Goal: Understand process/instructions: Learn about a topic

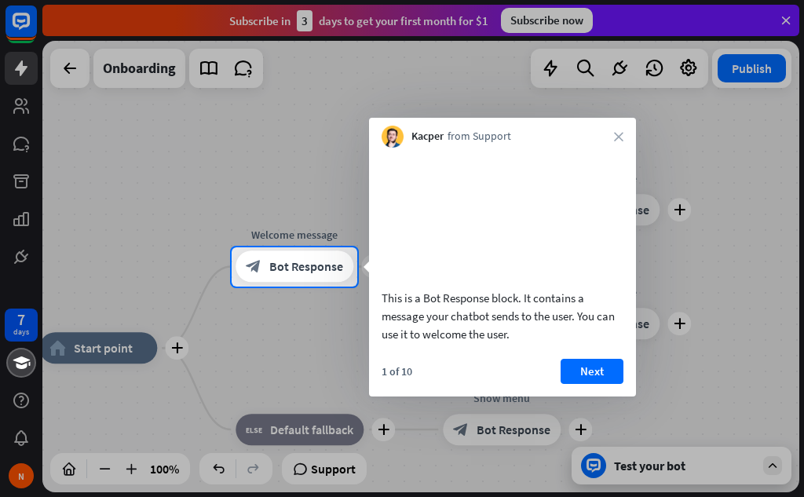
click at [276, 115] on div at bounding box center [402, 123] width 804 height 247
click at [612, 134] on div "Kacper from Support close" at bounding box center [502, 133] width 267 height 30
click at [592, 384] on button "Next" at bounding box center [592, 371] width 63 height 25
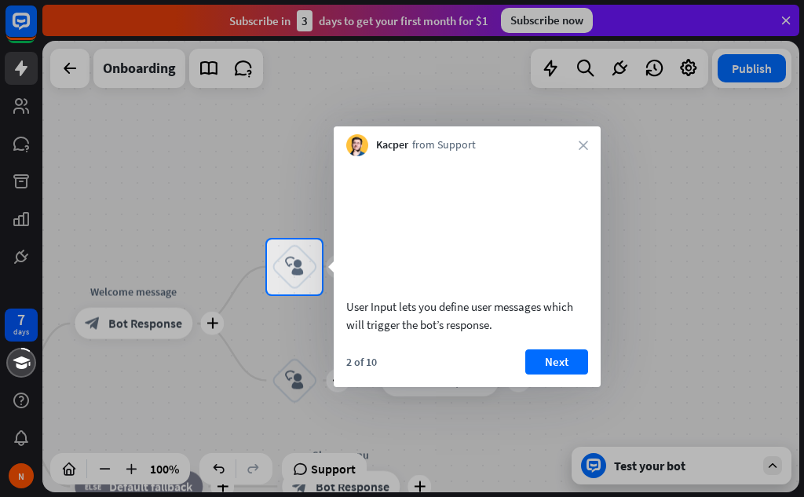
click at [577, 144] on div "Kacper from Support close" at bounding box center [467, 141] width 267 height 30
click at [50, 261] on div at bounding box center [133, 267] width 267 height 55
click at [99, 209] on div at bounding box center [402, 120] width 804 height 240
click at [558, 375] on button "Next" at bounding box center [557, 362] width 63 height 25
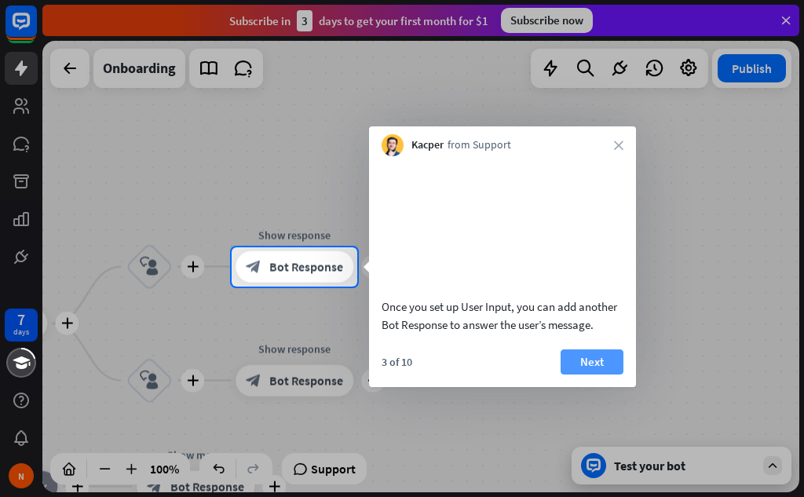
click at [586, 375] on button "Next" at bounding box center [592, 362] width 63 height 25
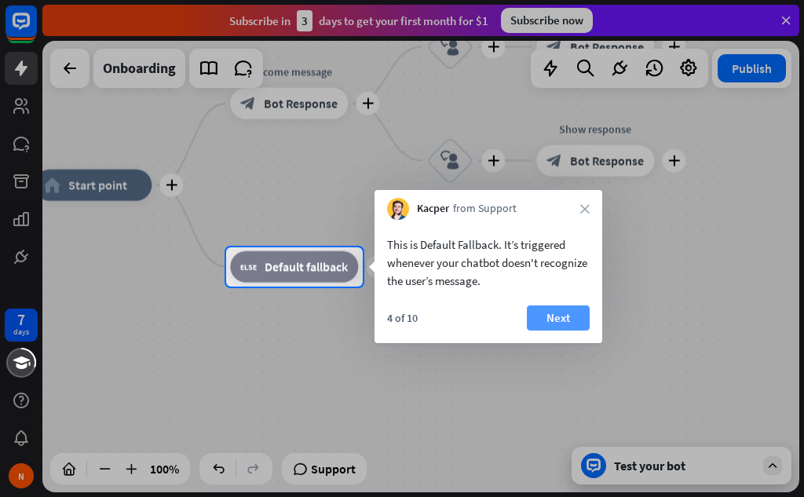
click at [540, 319] on button "Next" at bounding box center [558, 318] width 63 height 25
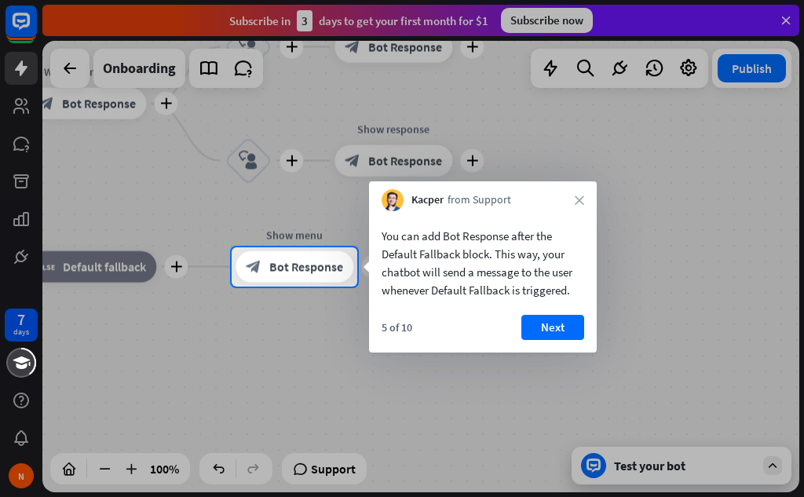
click at [544, 328] on button "Next" at bounding box center [553, 327] width 63 height 25
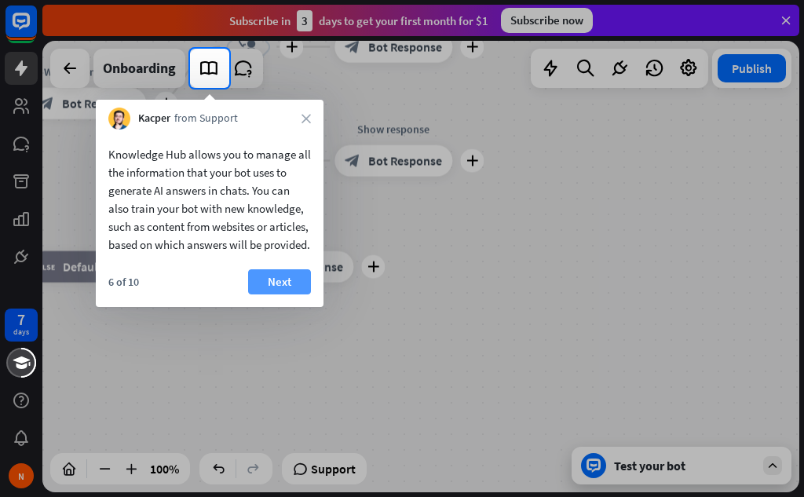
click at [281, 295] on button "Next" at bounding box center [279, 281] width 63 height 25
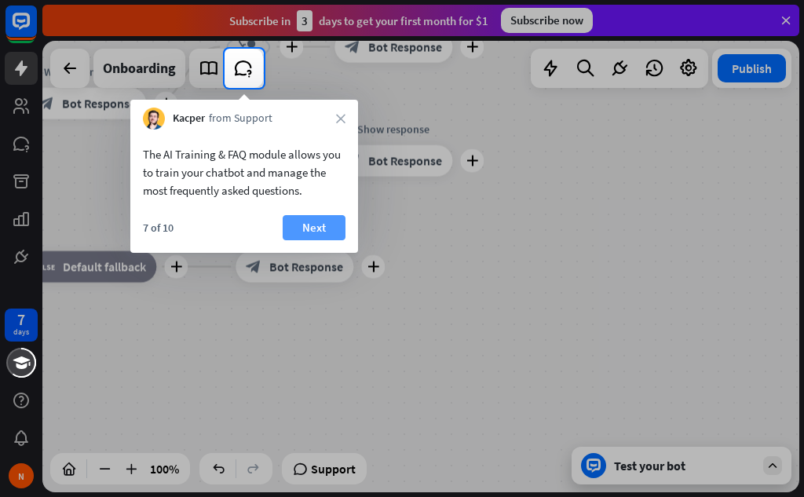
click at [300, 233] on button "Next" at bounding box center [314, 227] width 63 height 25
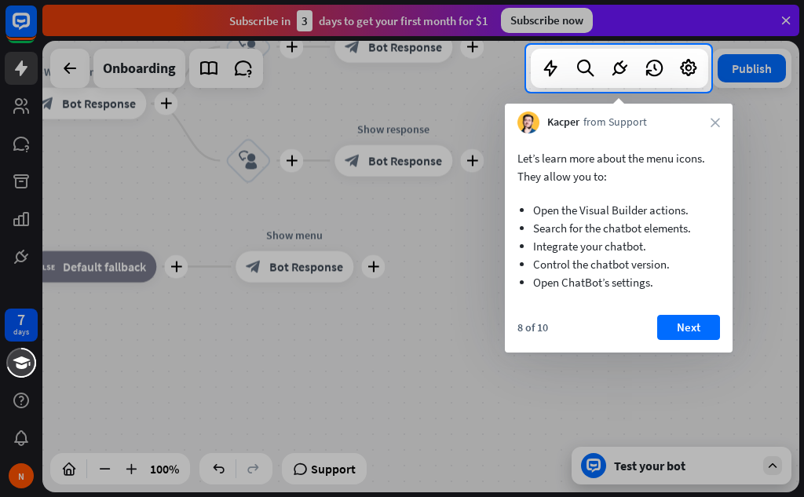
click at [715, 130] on div "Kacper from Support close" at bounding box center [619, 119] width 228 height 30
click at [687, 329] on button "Next" at bounding box center [689, 327] width 63 height 25
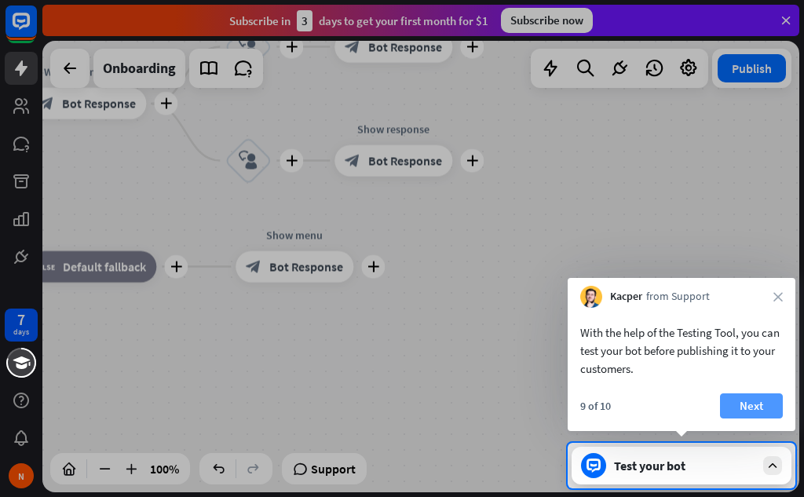
click at [763, 411] on button "Next" at bounding box center [751, 406] width 63 height 25
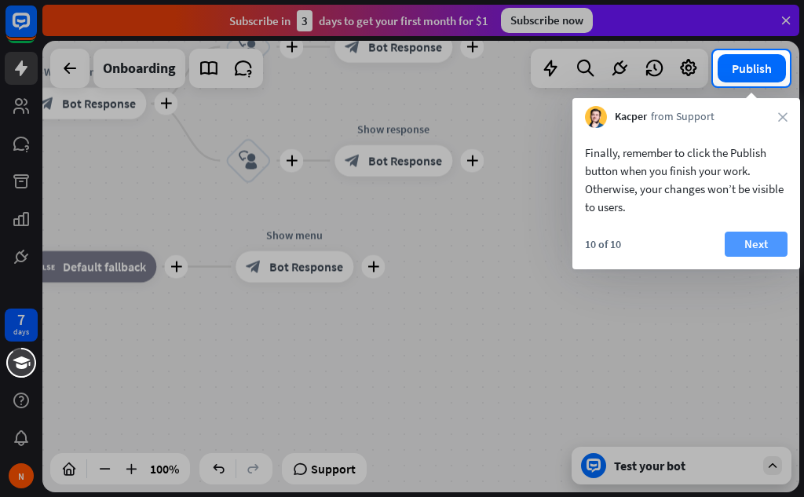
click at [760, 247] on button "Next" at bounding box center [756, 244] width 63 height 25
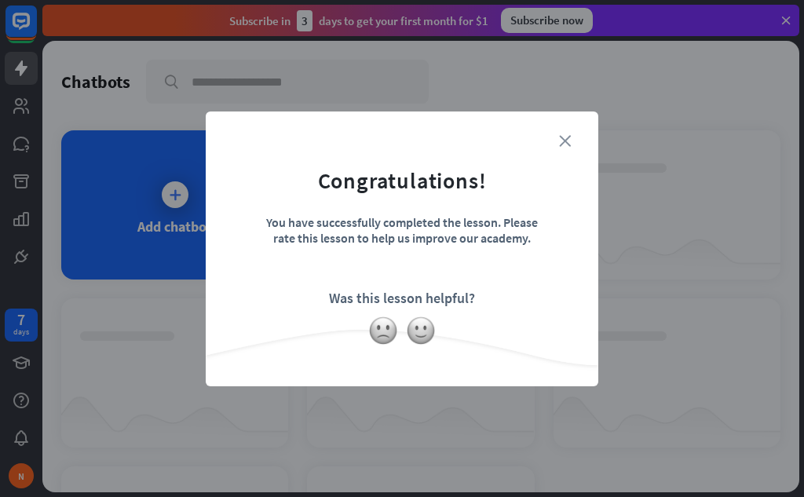
click at [566, 143] on icon "close" at bounding box center [565, 141] width 12 height 12
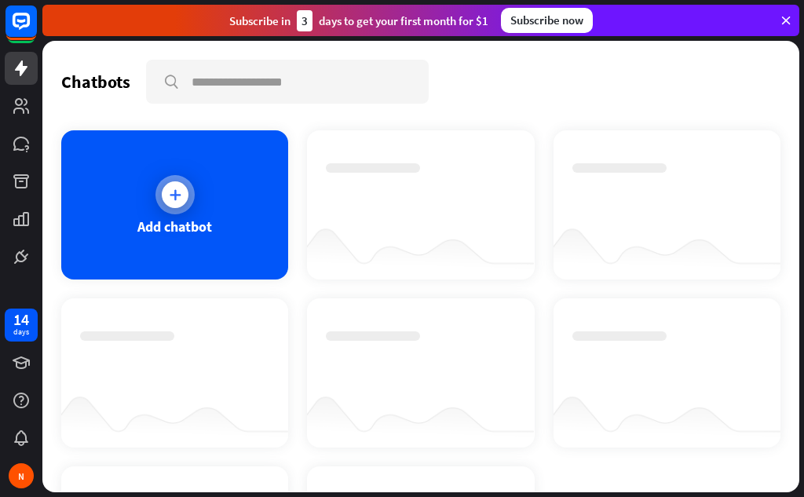
click at [168, 198] on icon at bounding box center [175, 195] width 16 height 16
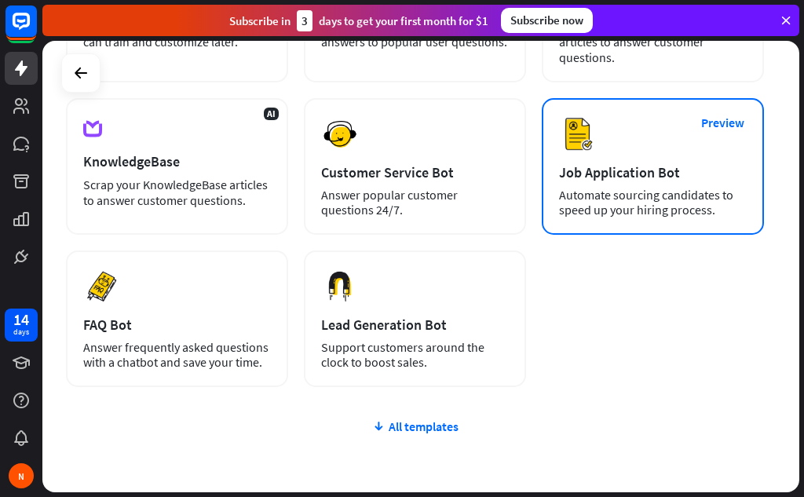
scroll to position [253, 0]
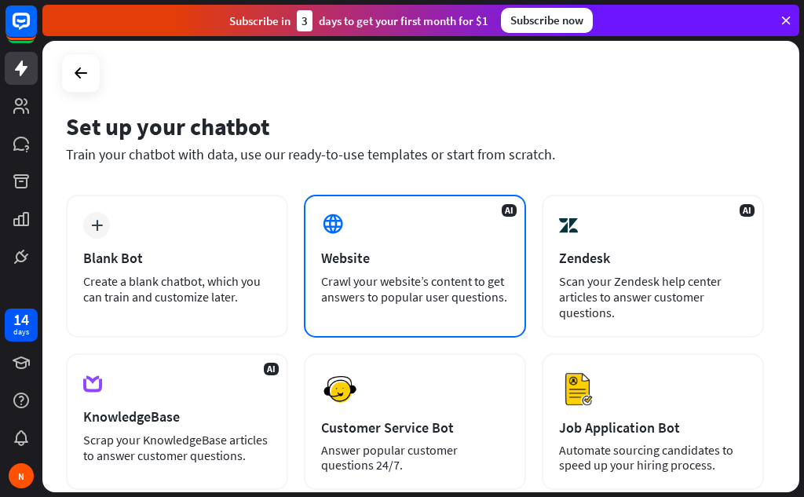
click at [332, 243] on div "AI Website Crawl your website’s content to get answers to popular user question…" at bounding box center [415, 266] width 222 height 143
